Goal: Find specific page/section: Find specific page/section

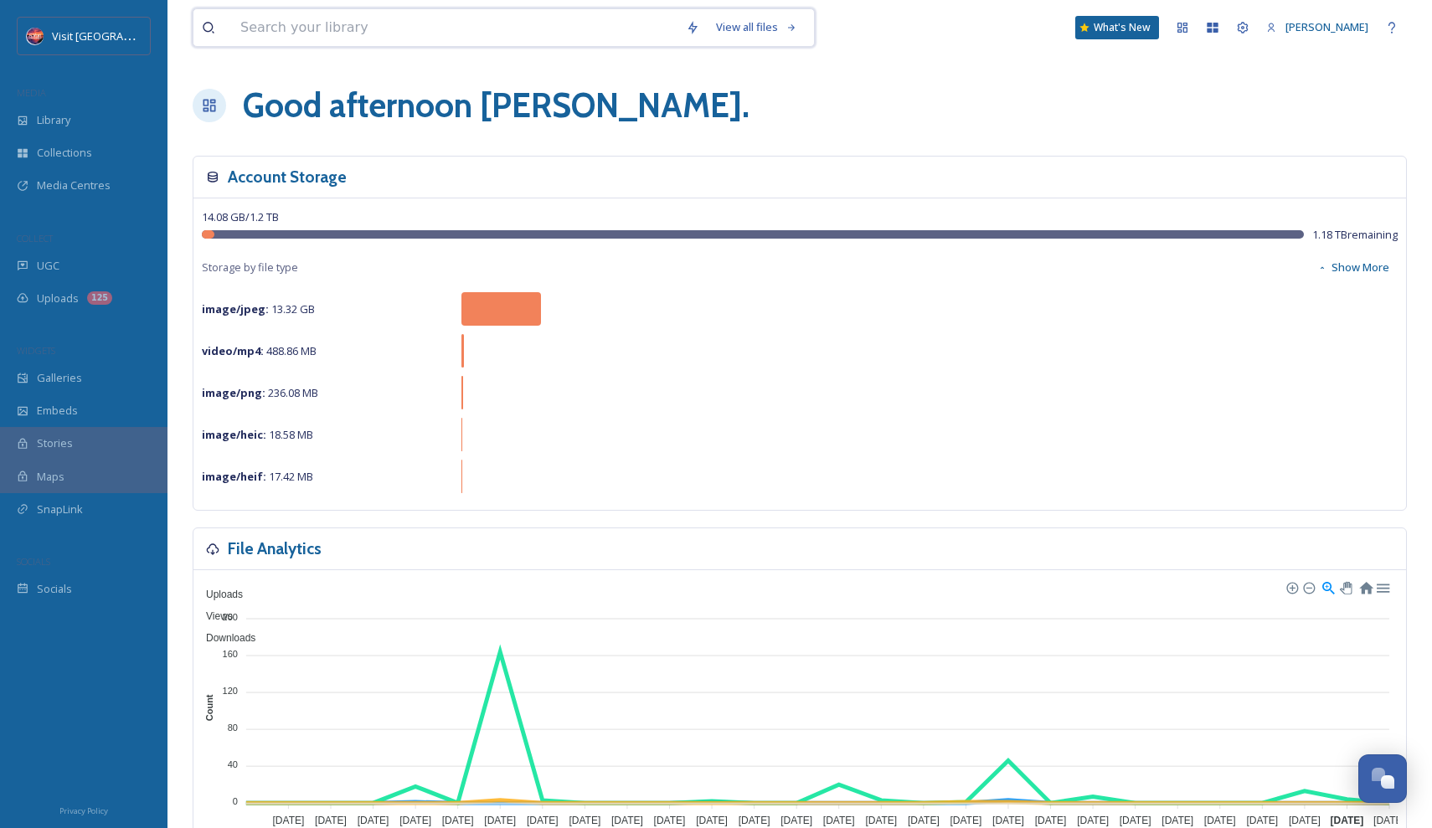
click at [363, 26] on input at bounding box center [454, 27] width 445 height 37
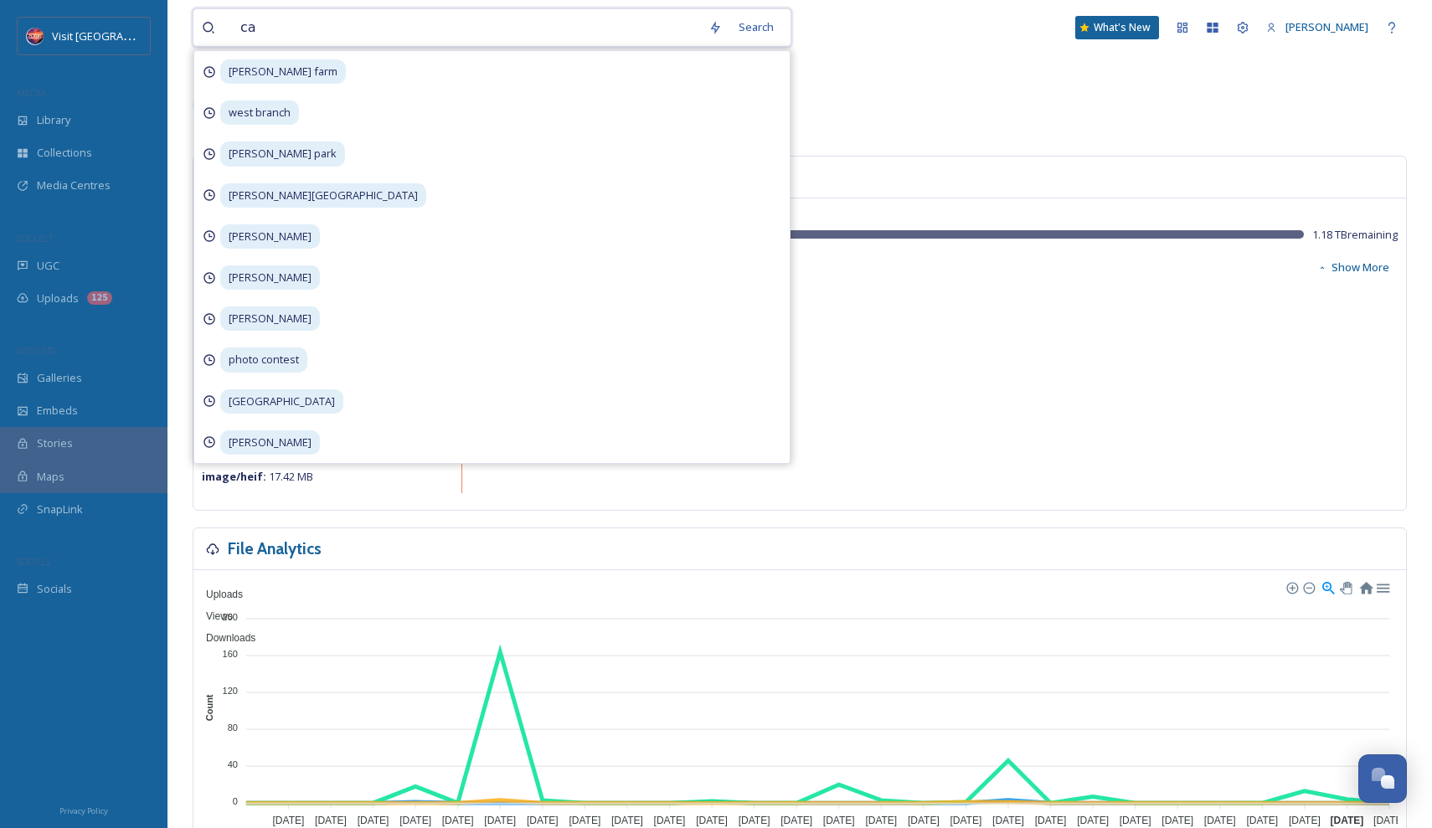
type input "c"
type input "raptor"
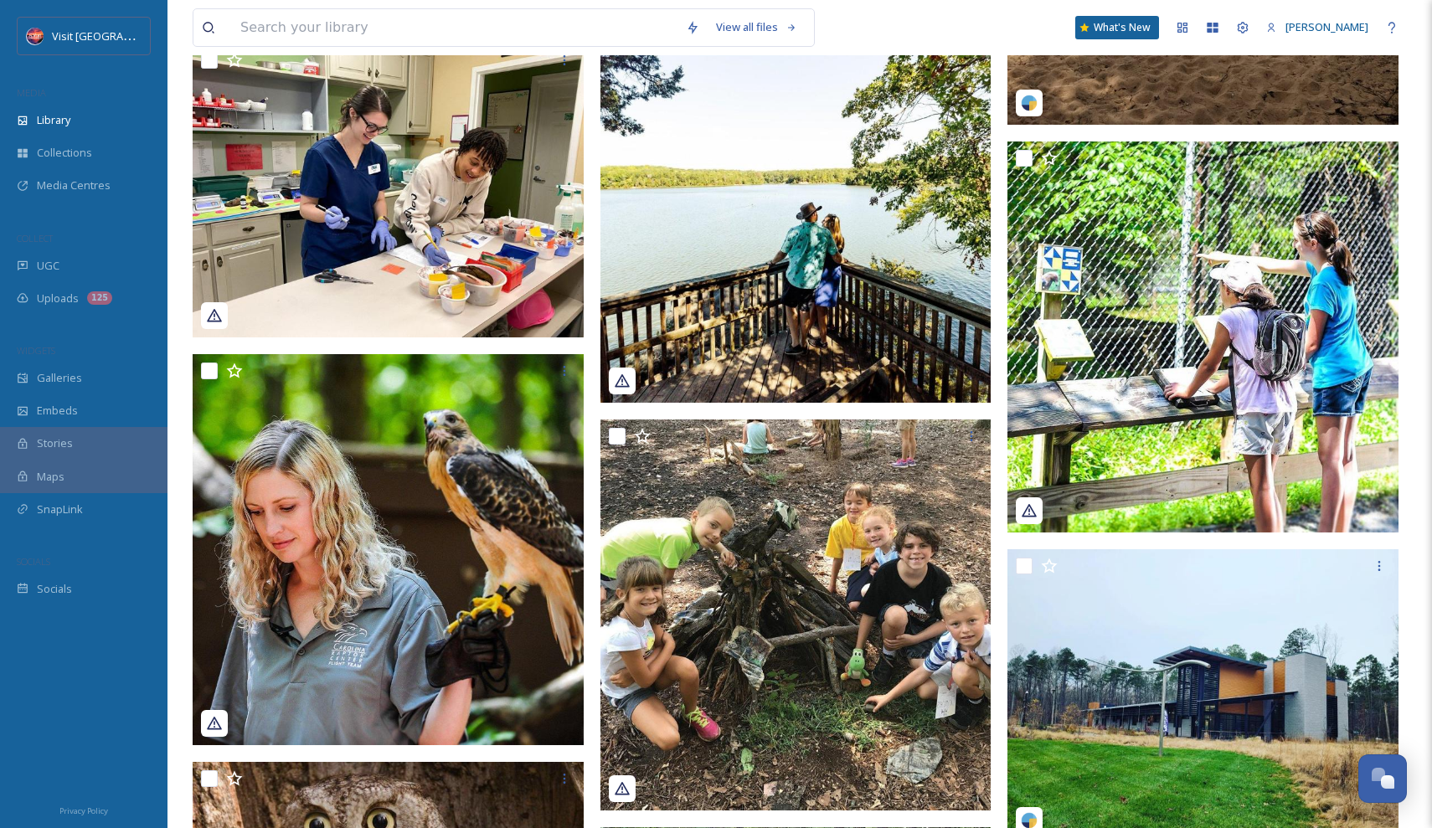
scroll to position [475, 0]
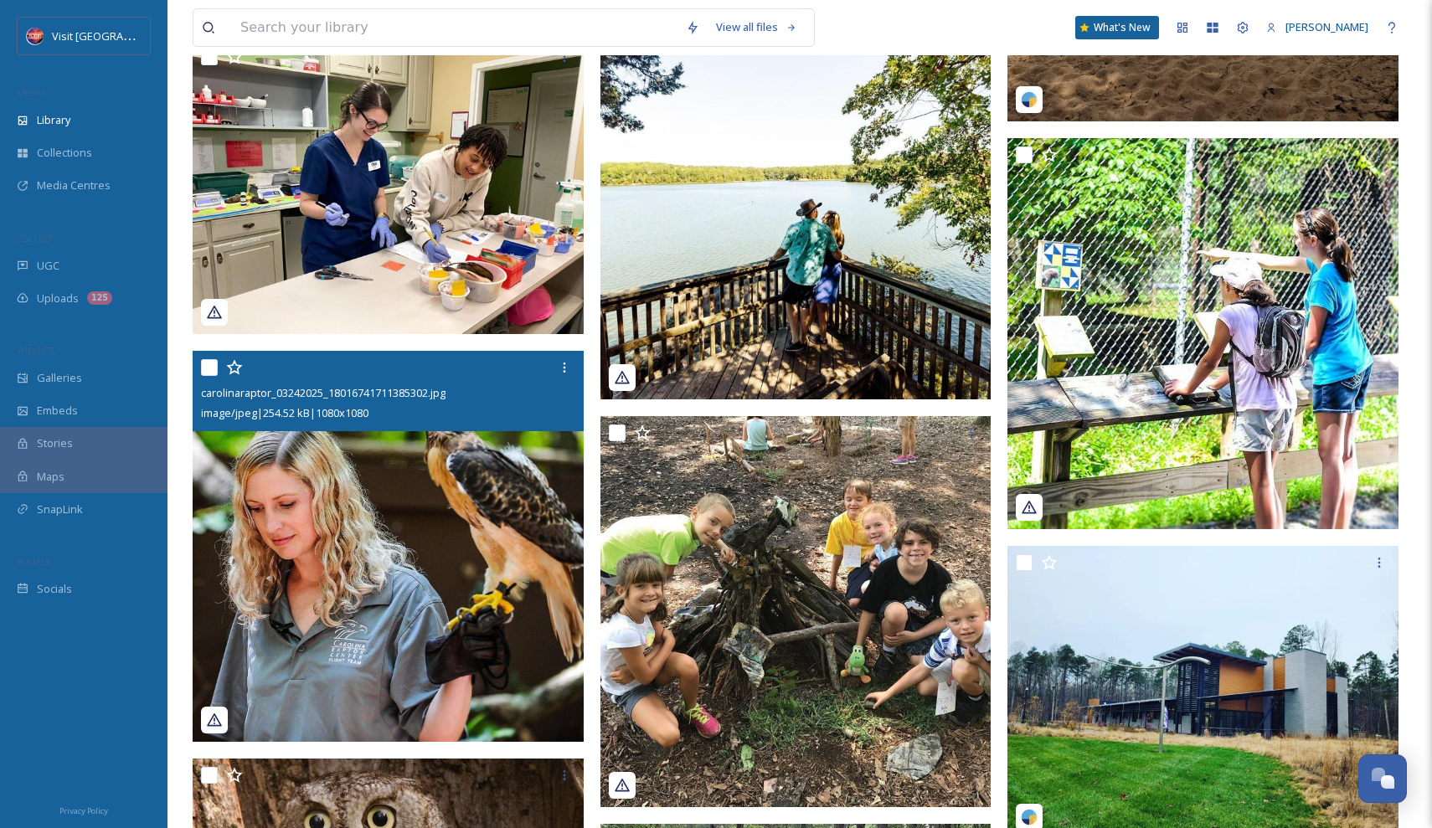
click at [440, 574] on img at bounding box center [388, 546] width 391 height 391
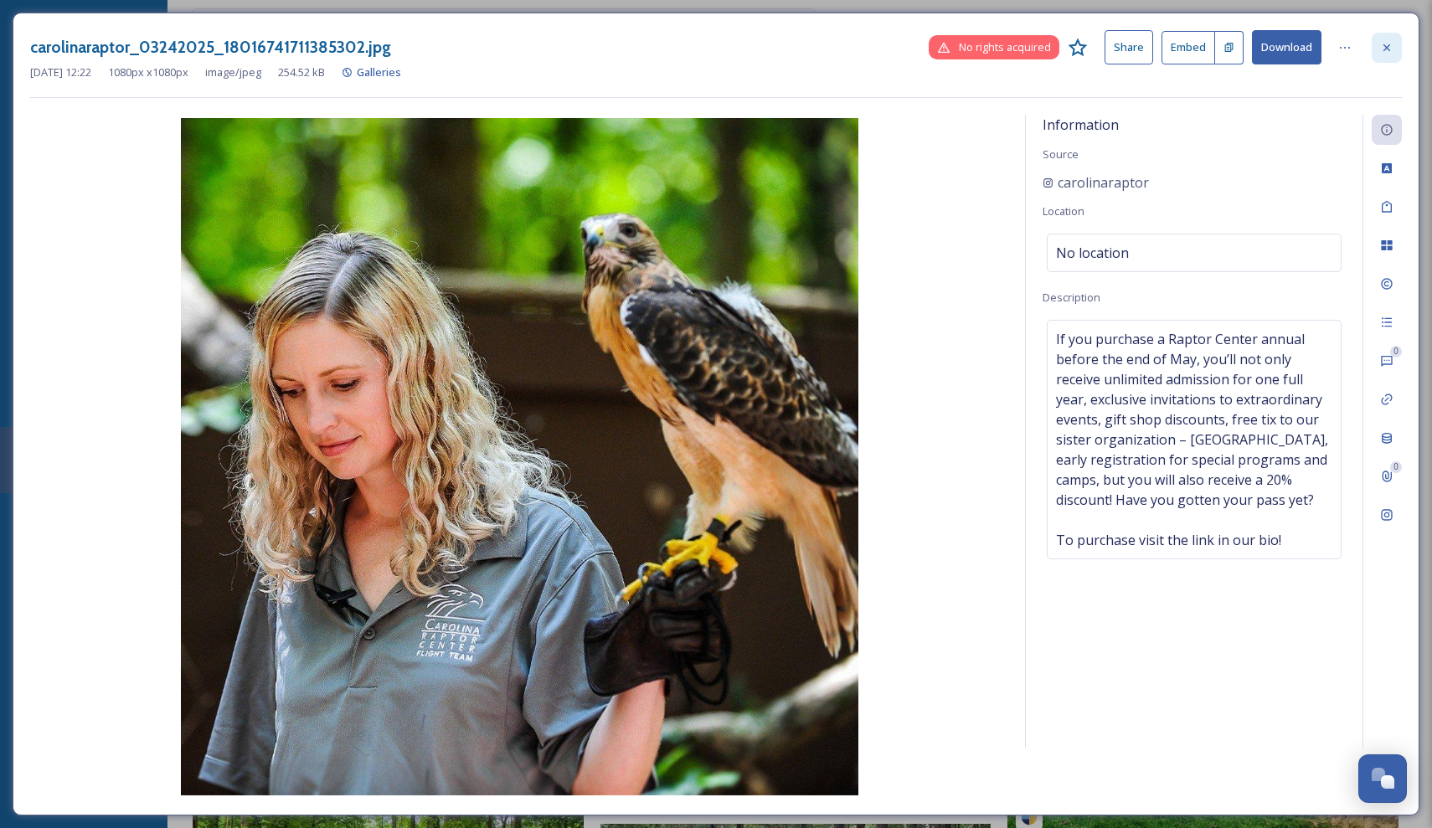
click at [1385, 44] on icon at bounding box center [1386, 47] width 13 height 13
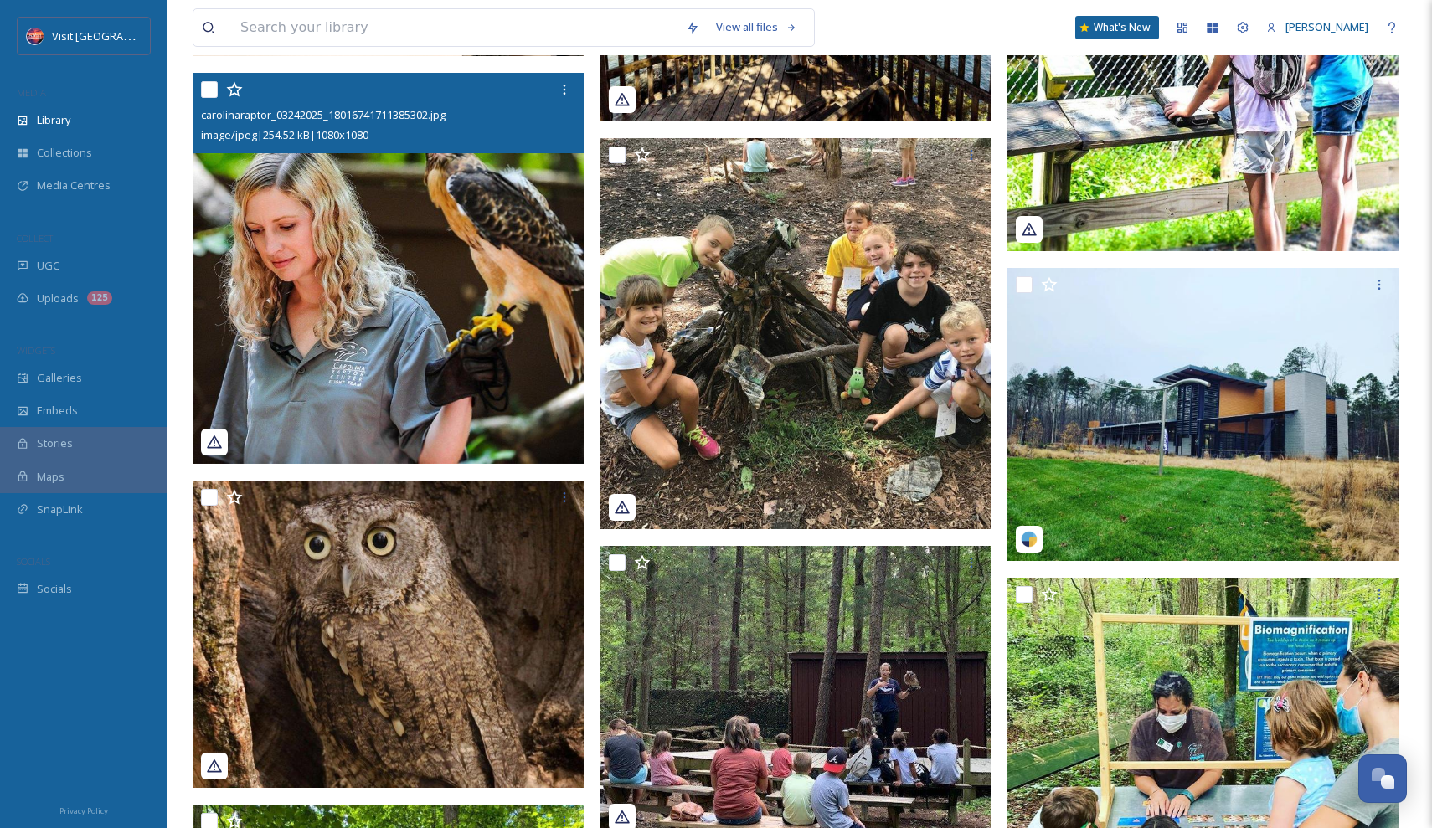
scroll to position [902, 0]
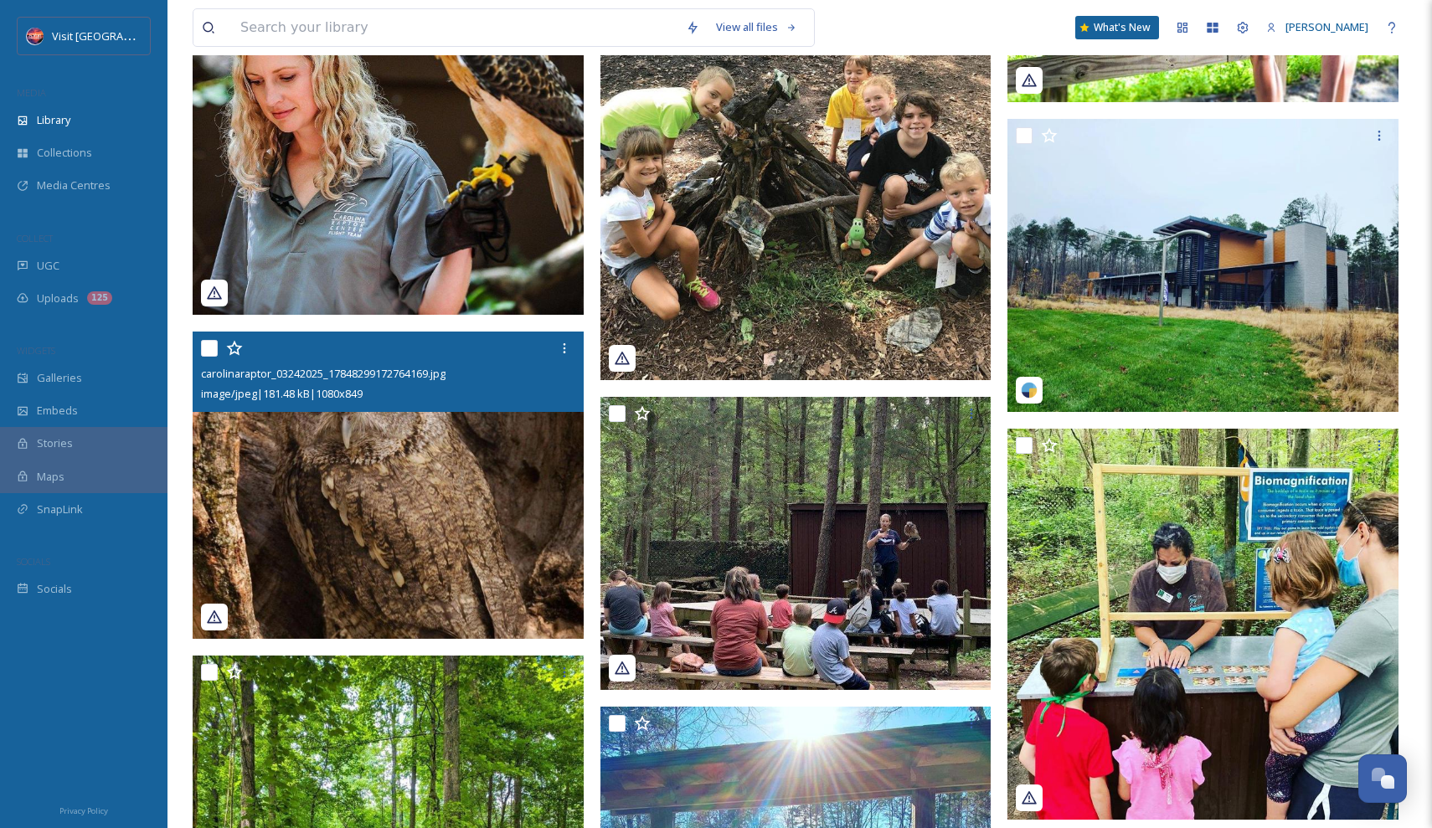
click at [321, 613] on img at bounding box center [388, 485] width 391 height 307
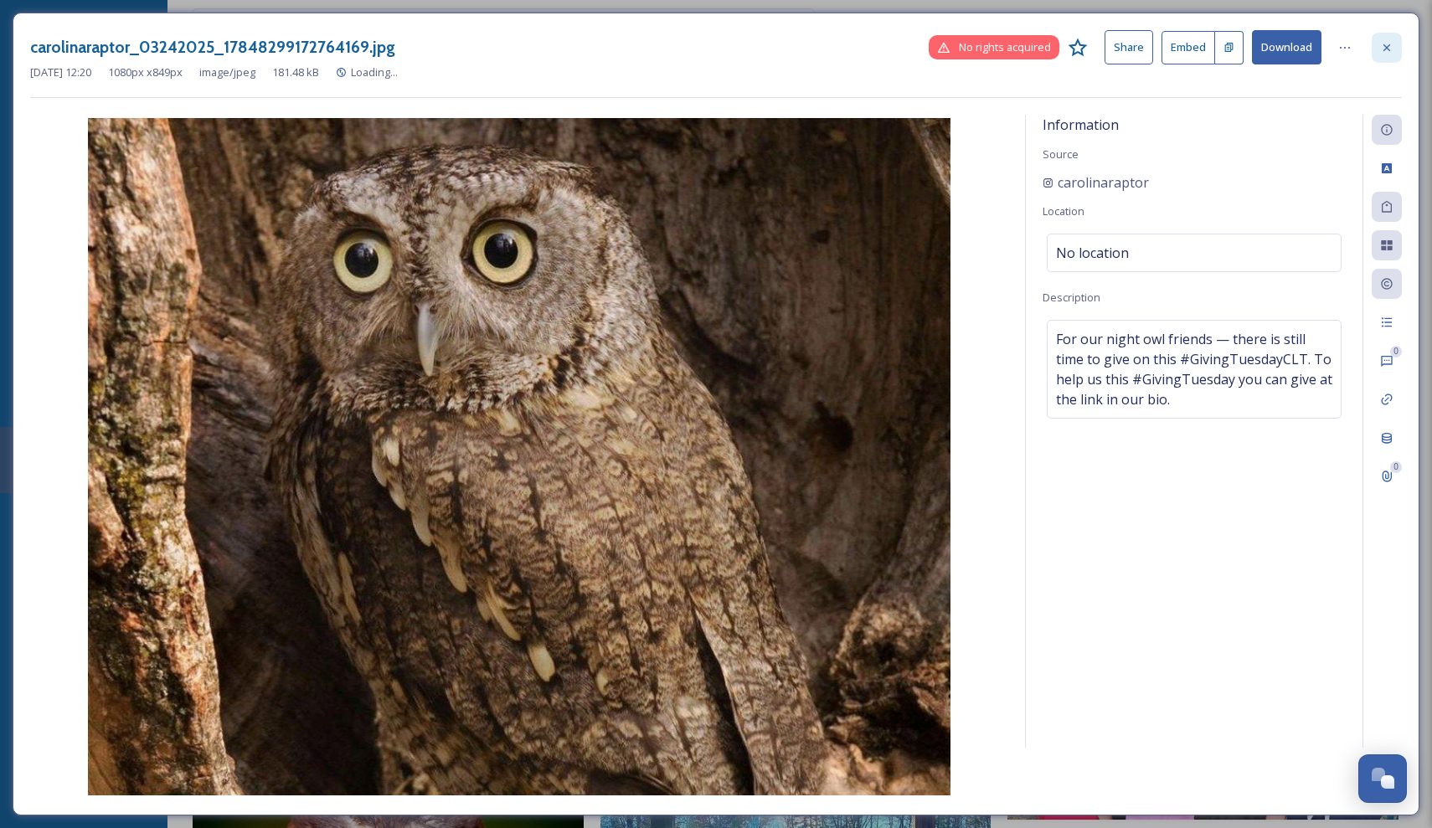
click at [1388, 39] on div at bounding box center [1387, 48] width 30 height 30
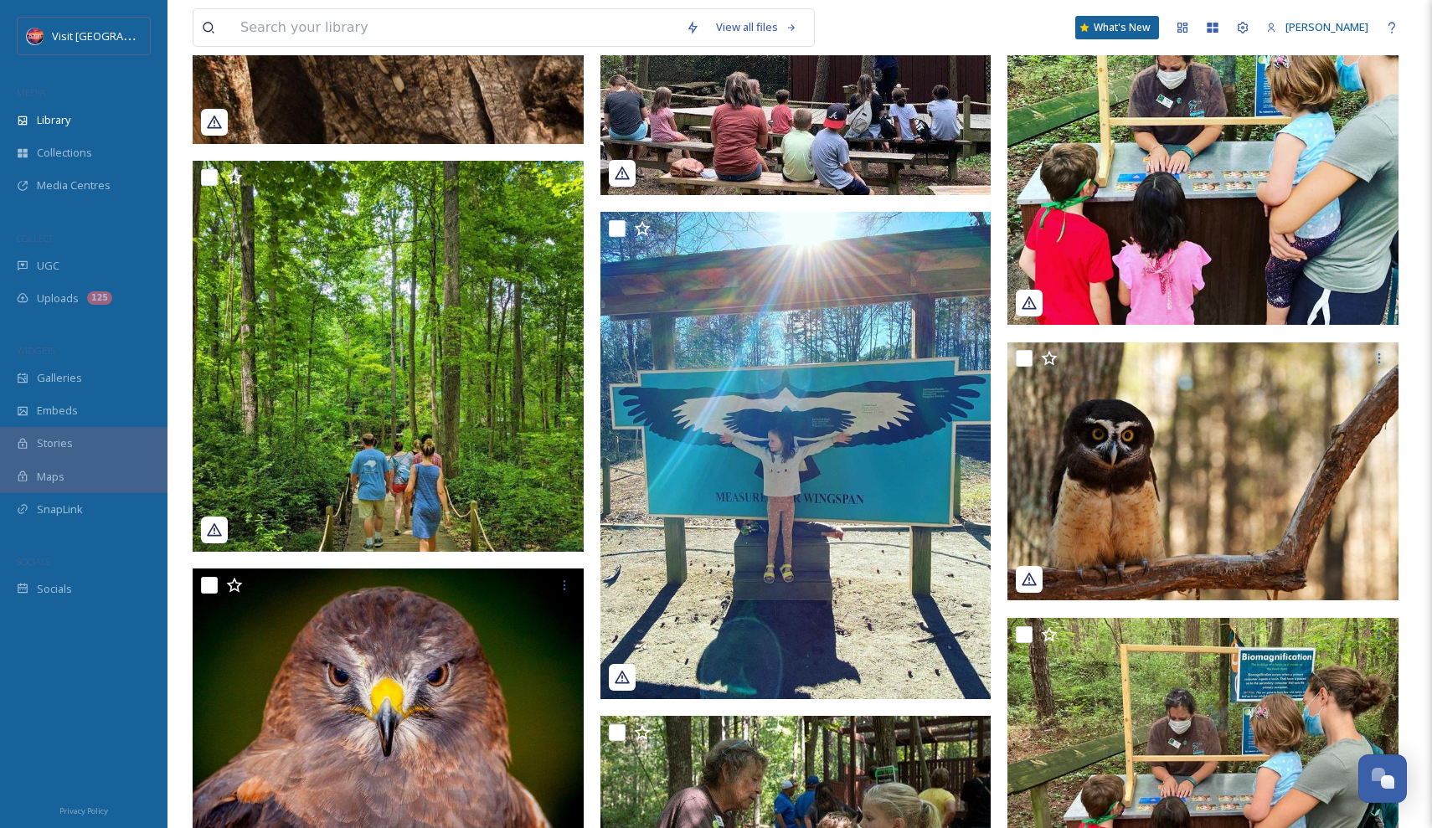
scroll to position [1670, 0]
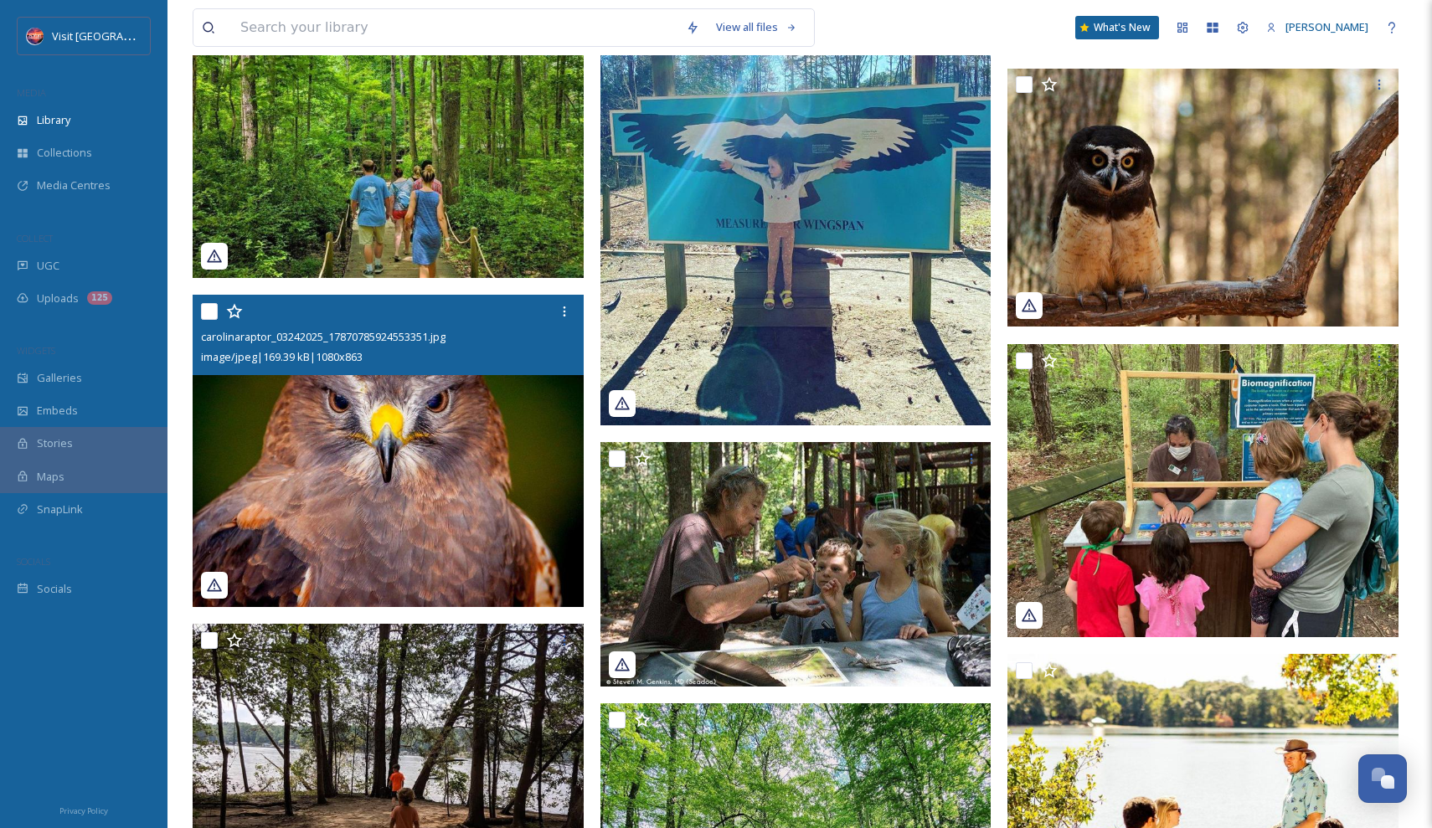
click at [427, 555] on img at bounding box center [388, 451] width 391 height 312
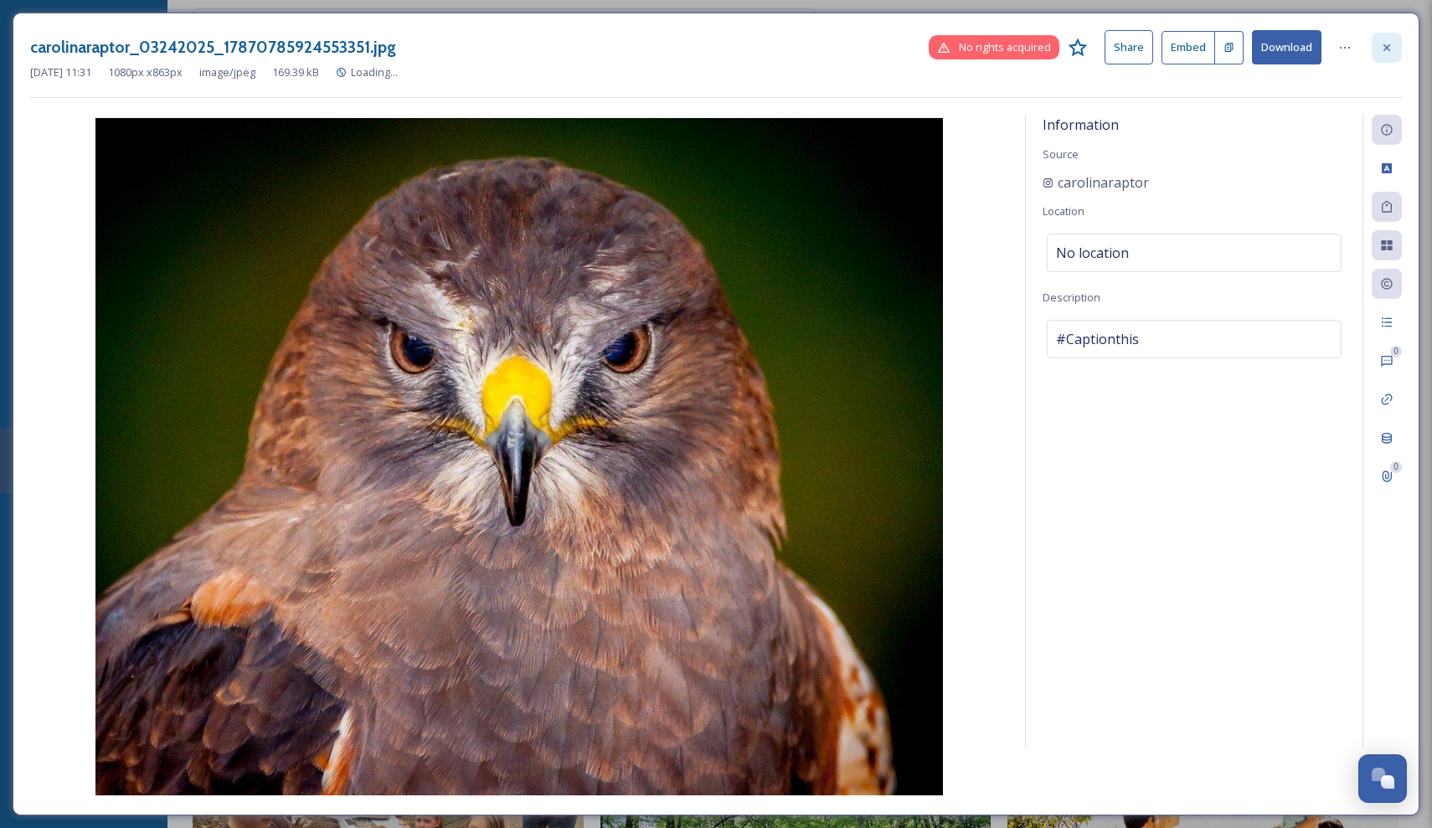
click at [1374, 48] on div at bounding box center [1387, 48] width 30 height 30
